Goal: Navigation & Orientation: Find specific page/section

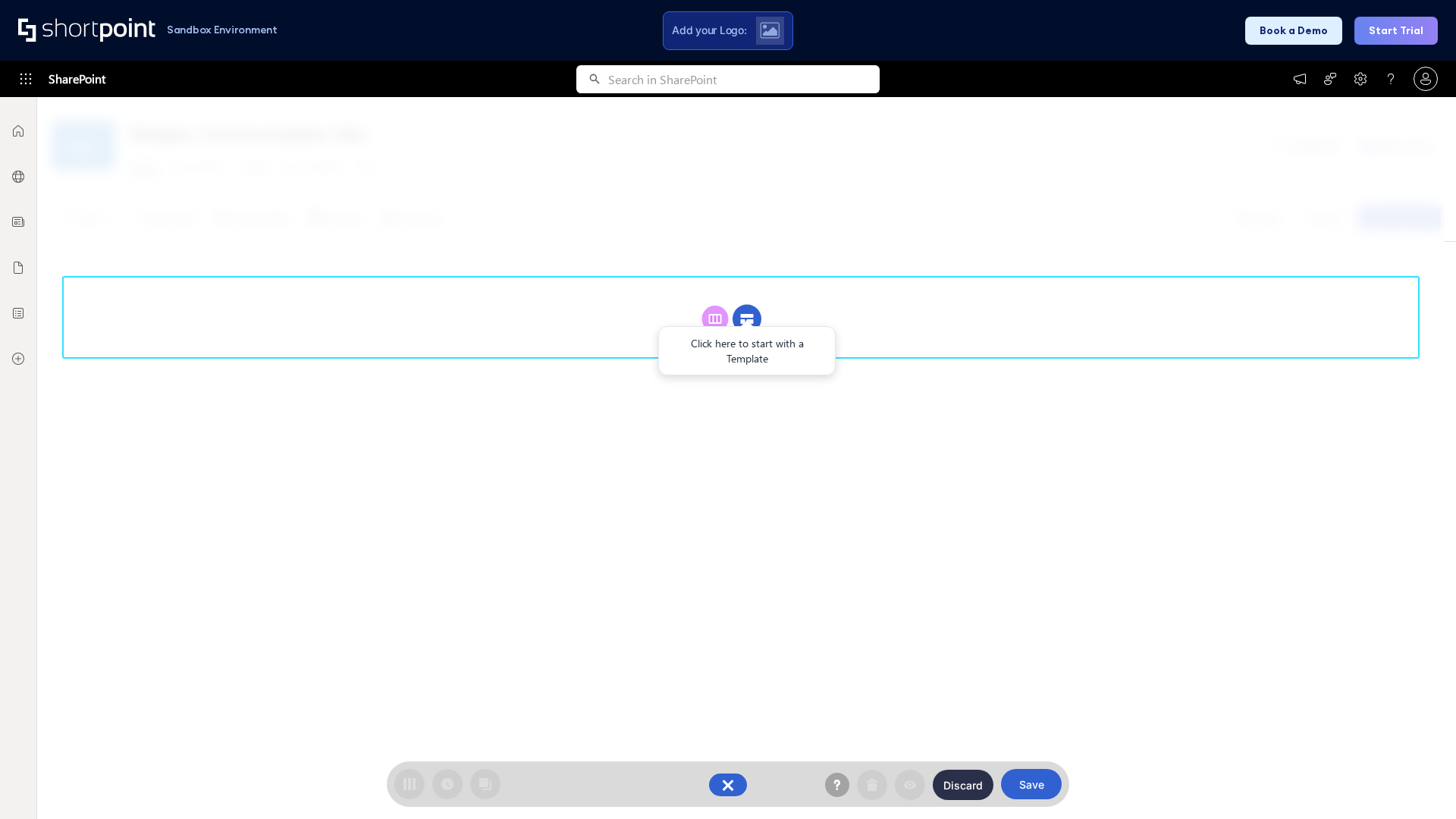
click at [747, 318] on circle at bounding box center [747, 319] width 29 height 29
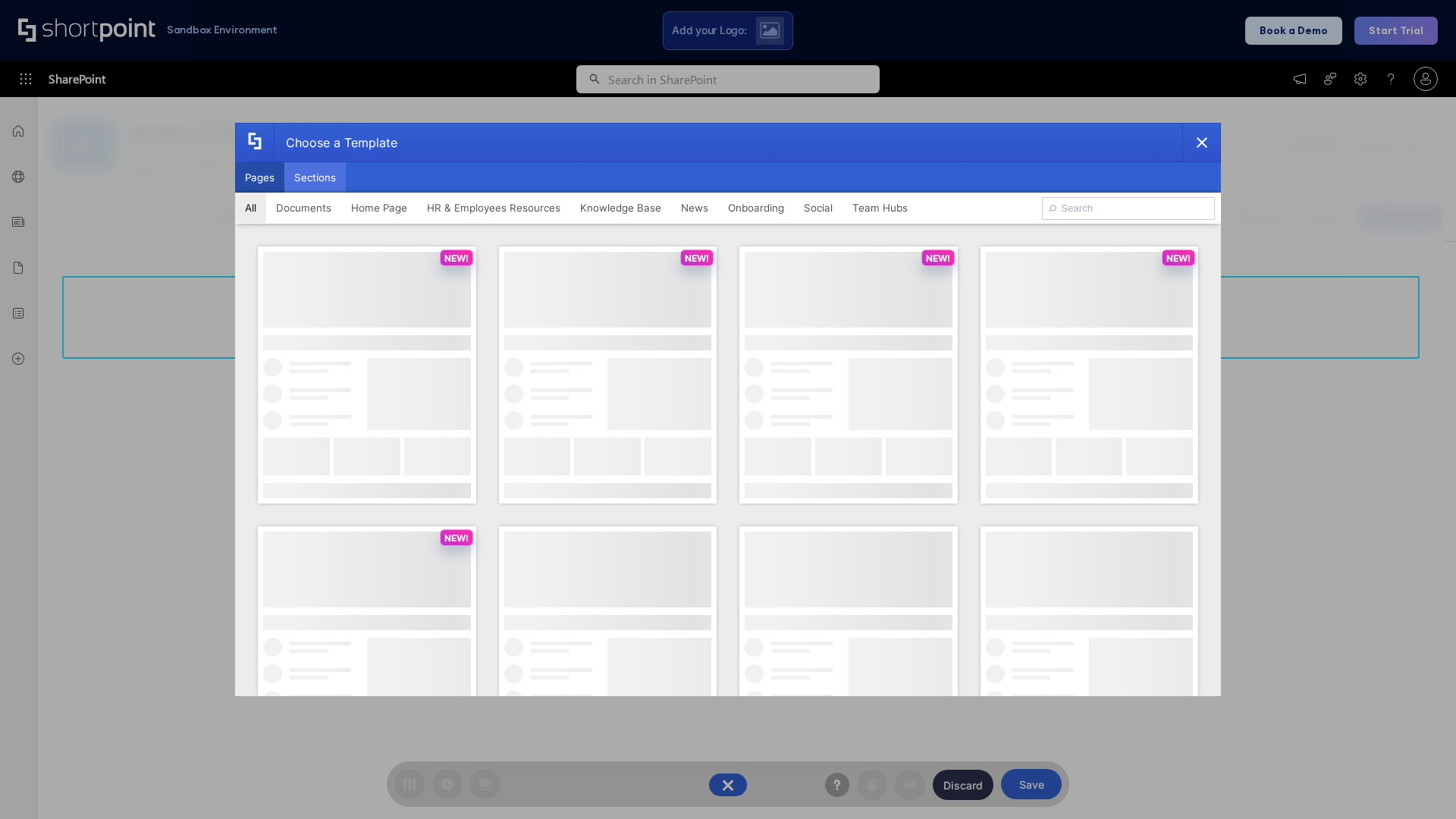
click at [315, 178] on button "Sections" at bounding box center [315, 178] width 62 height 30
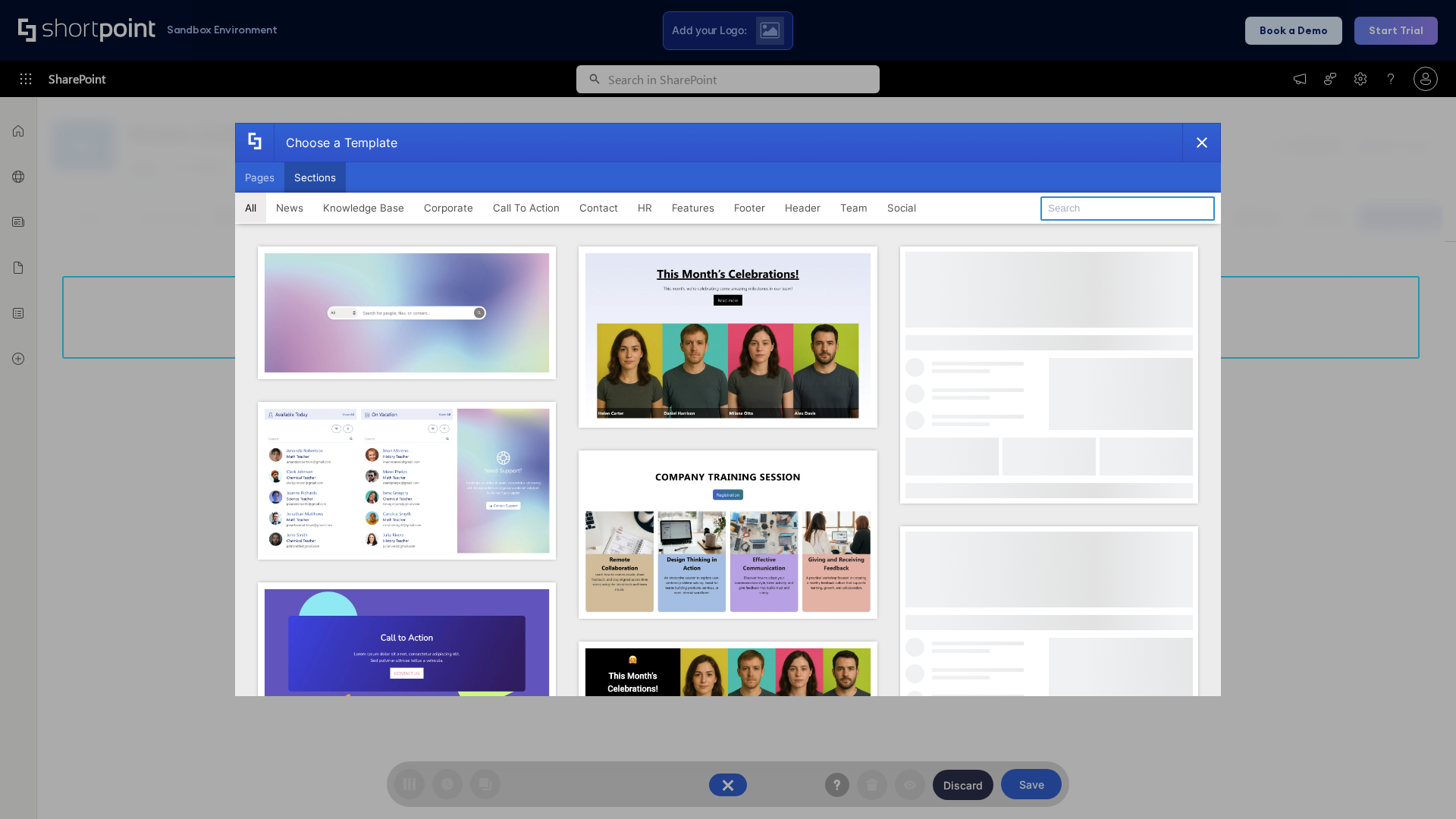
type input "Social Intranet"
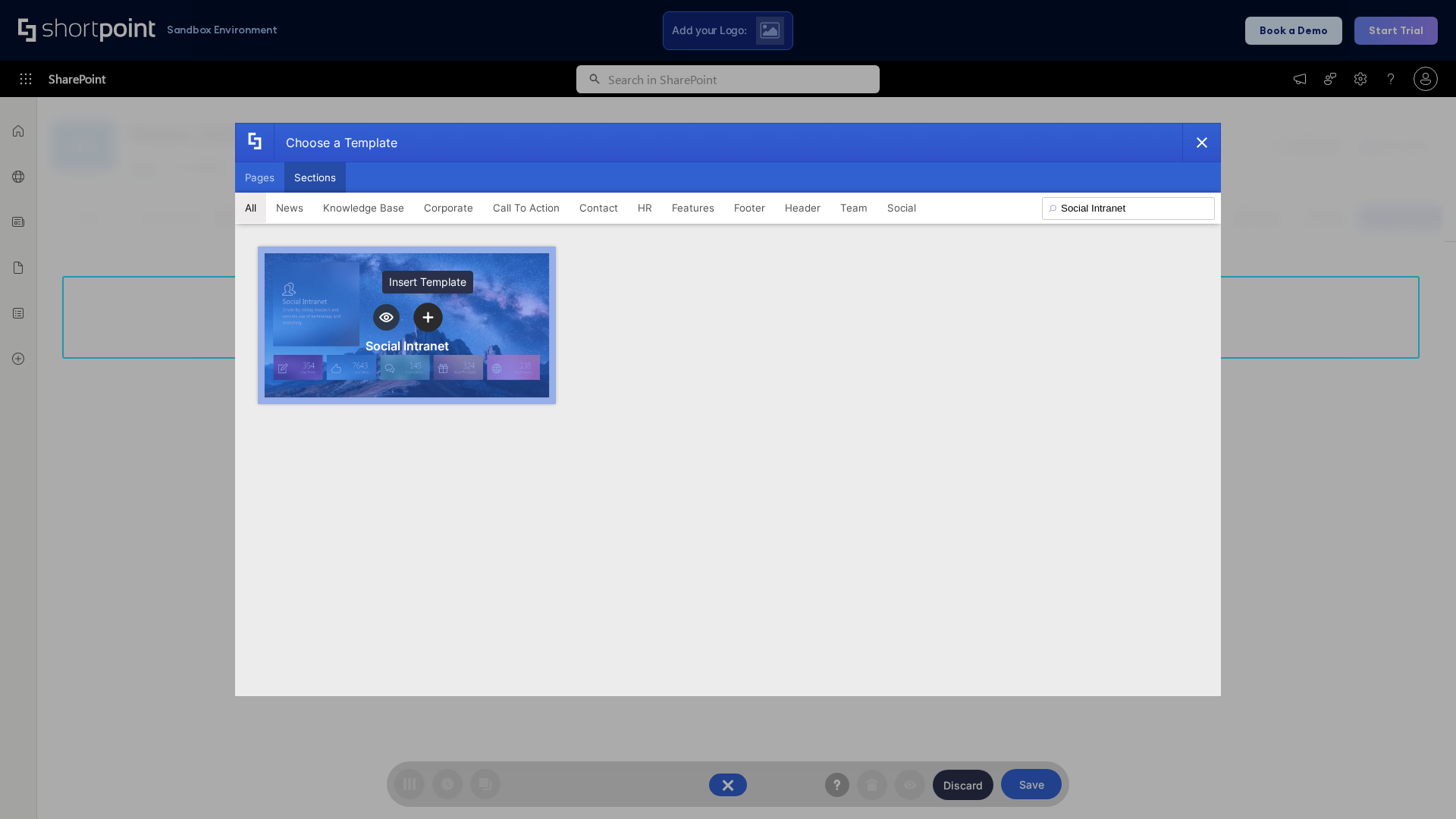
click at [428, 317] on icon "template selector" at bounding box center [428, 318] width 11 height 11
